Goal: Information Seeking & Learning: Learn about a topic

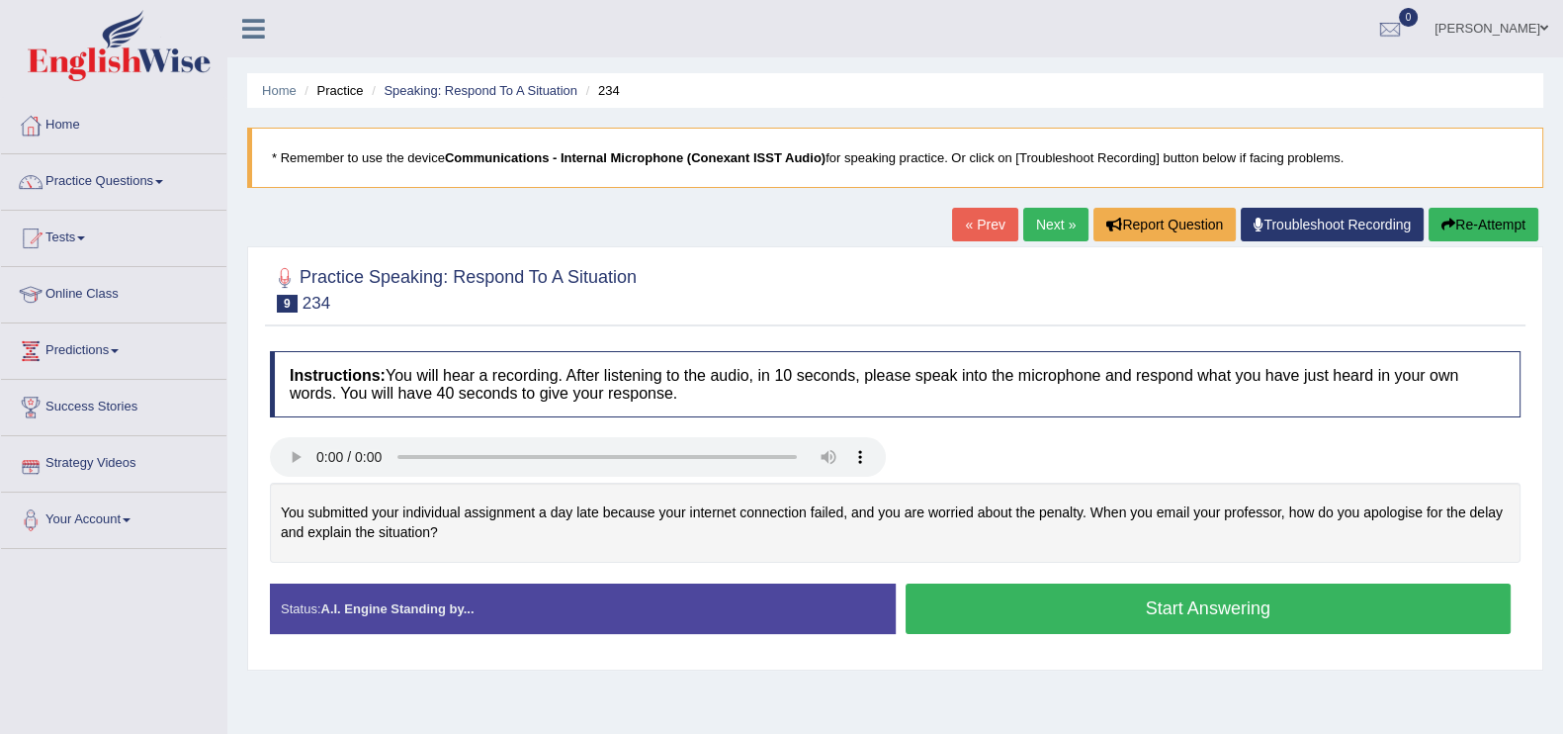
click at [1032, 233] on link "Next »" at bounding box center [1055, 225] width 65 height 34
click at [1067, 221] on link "Next »" at bounding box center [1055, 225] width 65 height 34
click at [155, 187] on link "Practice Questions" at bounding box center [113, 178] width 225 height 49
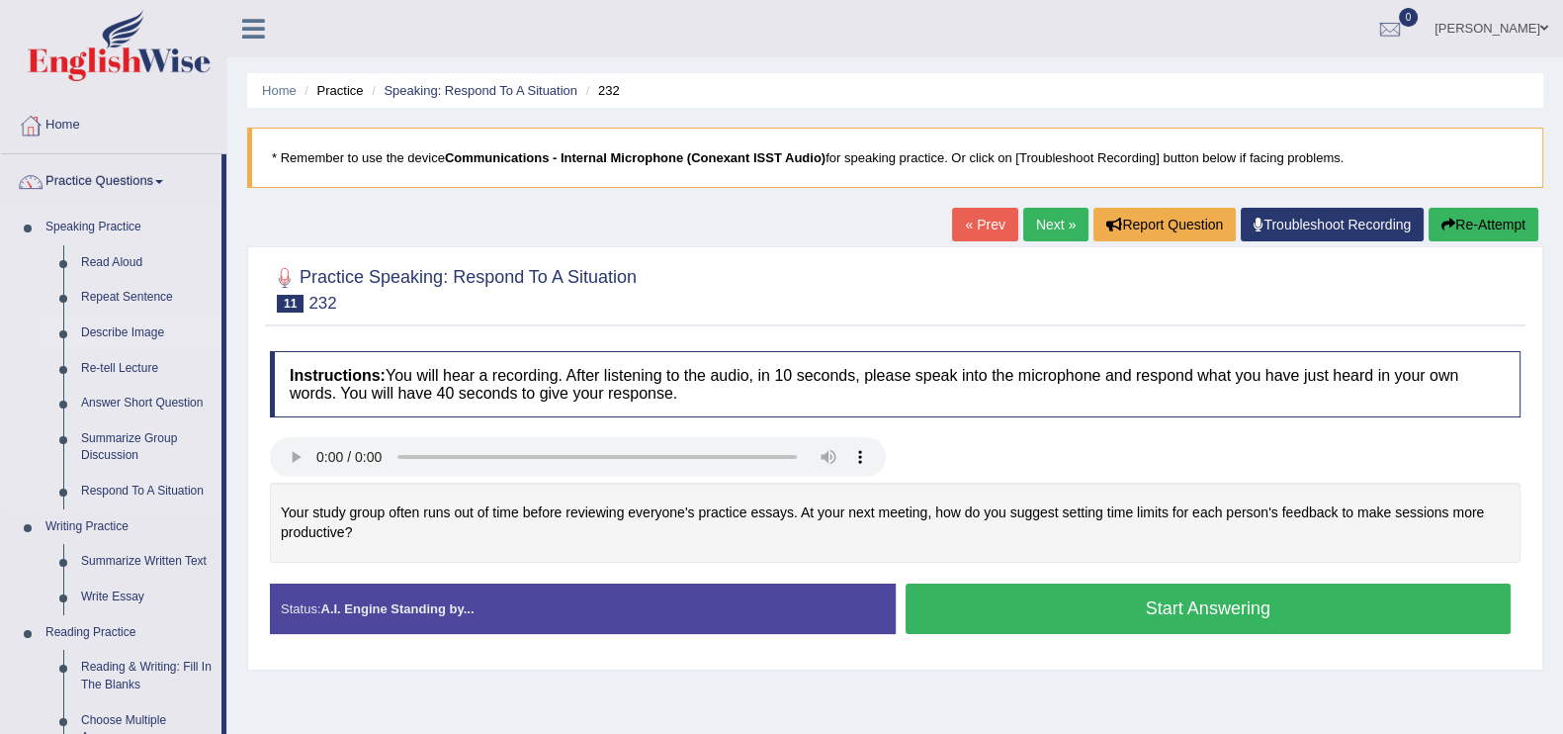
click at [114, 337] on link "Describe Image" at bounding box center [146, 333] width 149 height 36
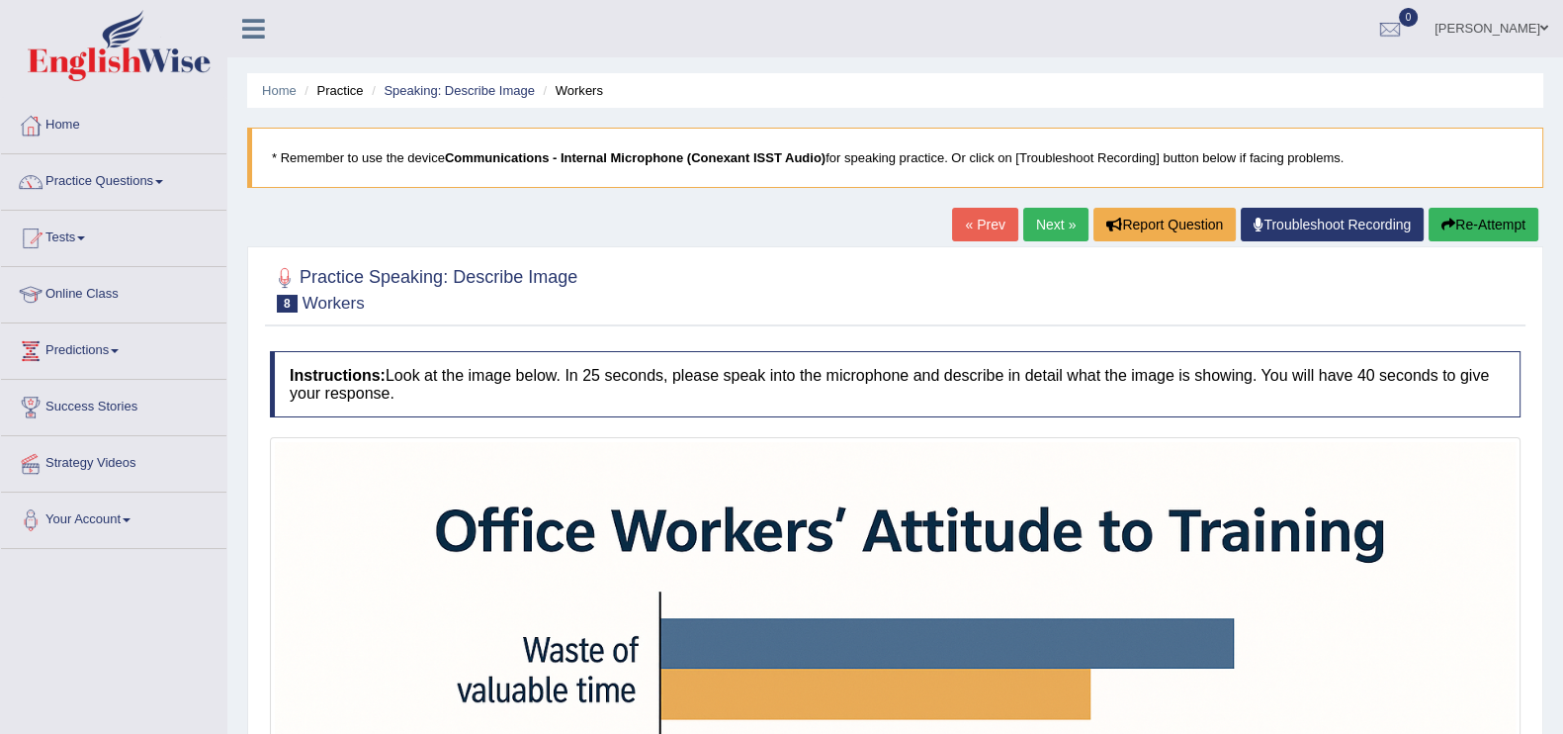
click at [1055, 217] on link "Next »" at bounding box center [1055, 225] width 65 height 34
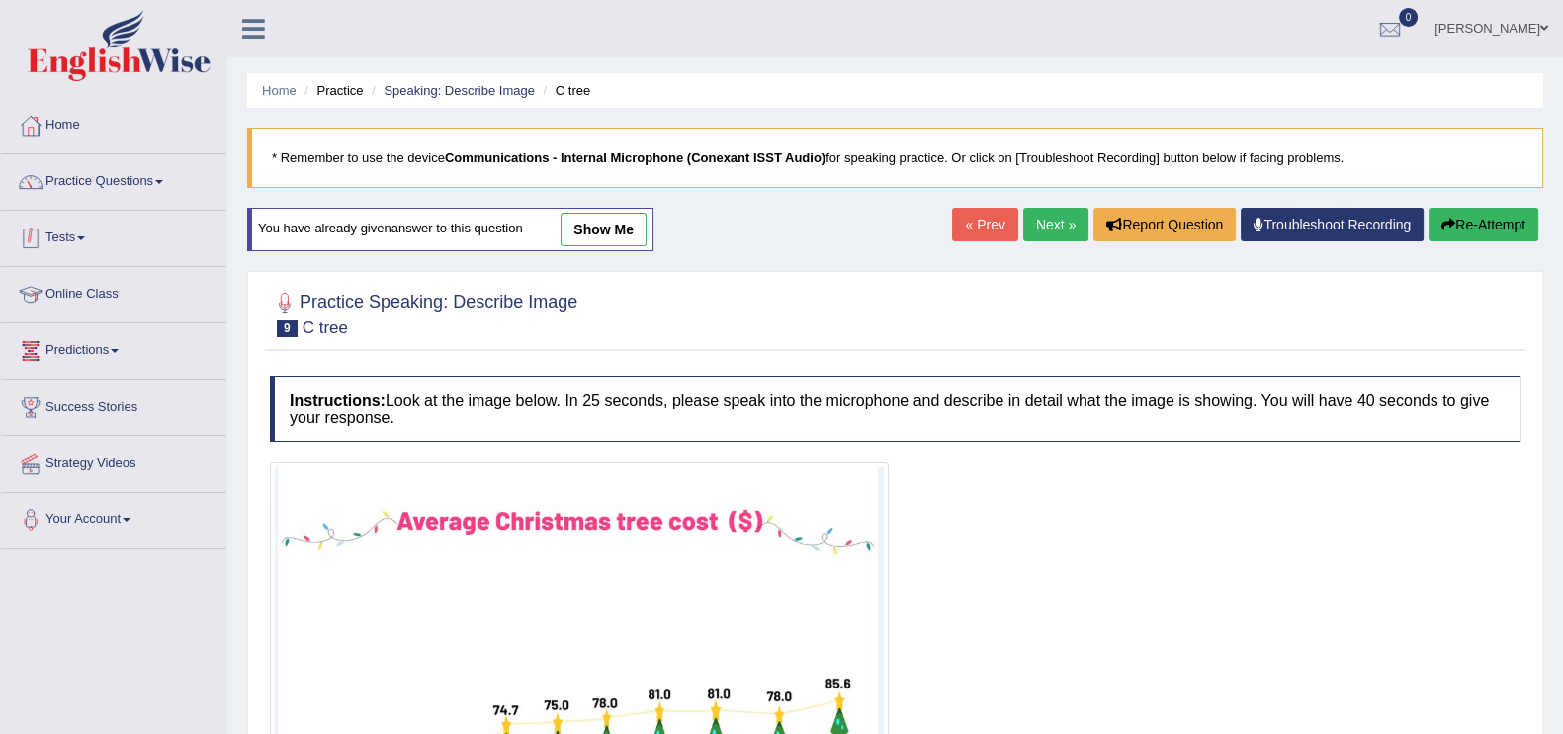
click at [134, 173] on link "Practice Questions" at bounding box center [113, 178] width 225 height 49
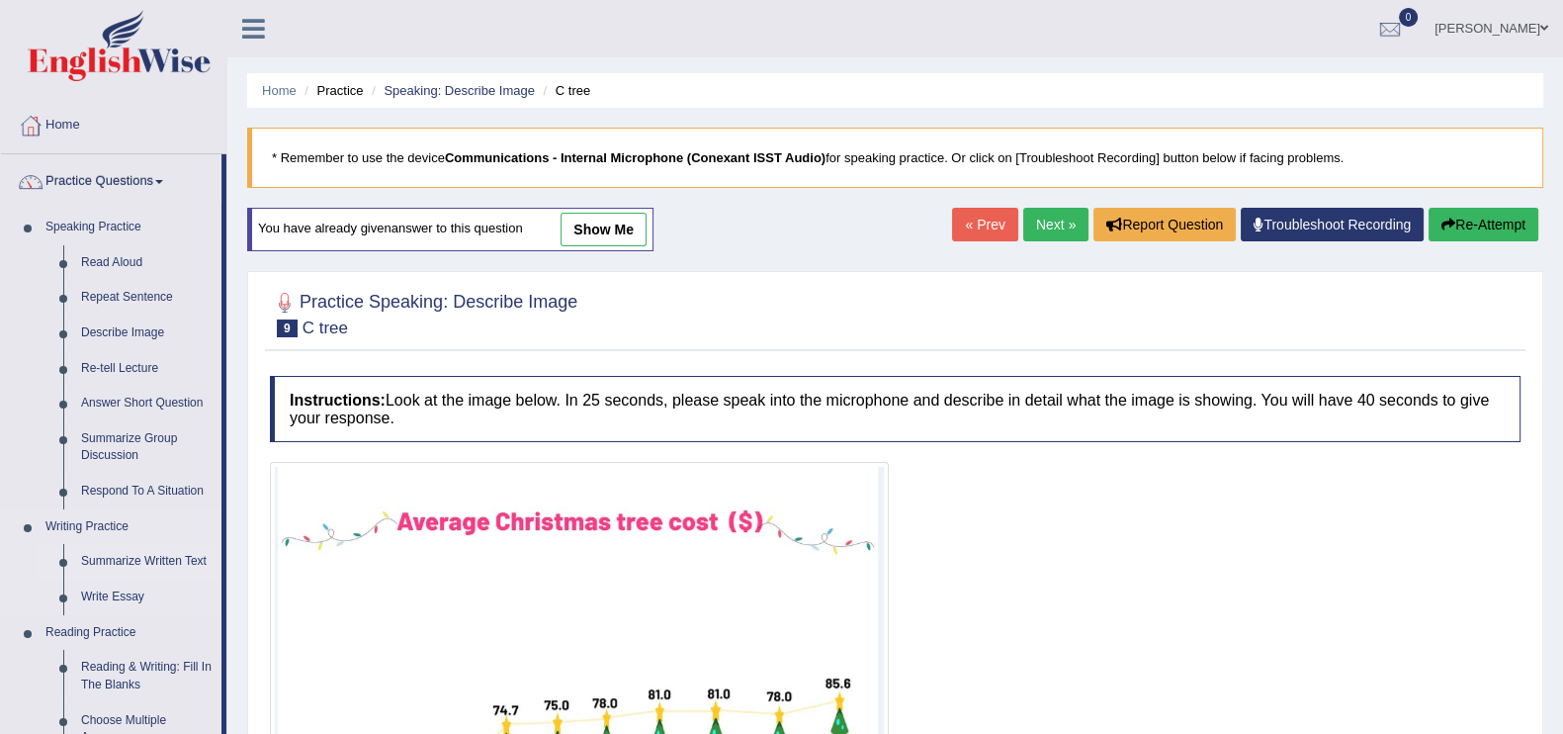
click at [92, 564] on link "Summarize Written Text" at bounding box center [146, 562] width 149 height 36
